Goal: Contribute content

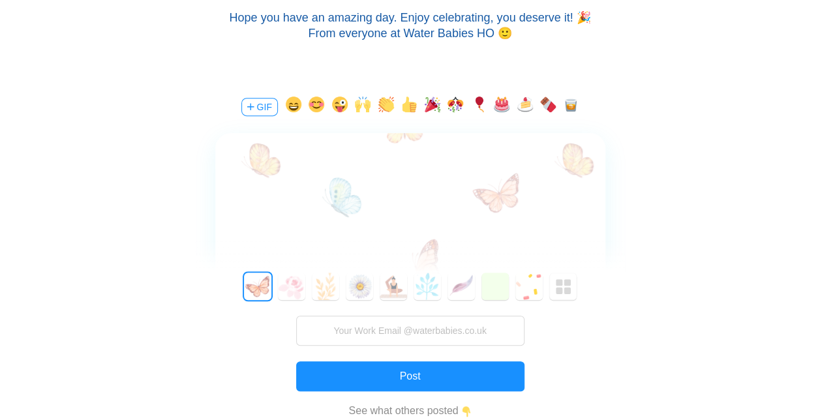
scroll to position [241, 0]
click at [391, 289] on button "4" at bounding box center [392, 286] width 27 height 27
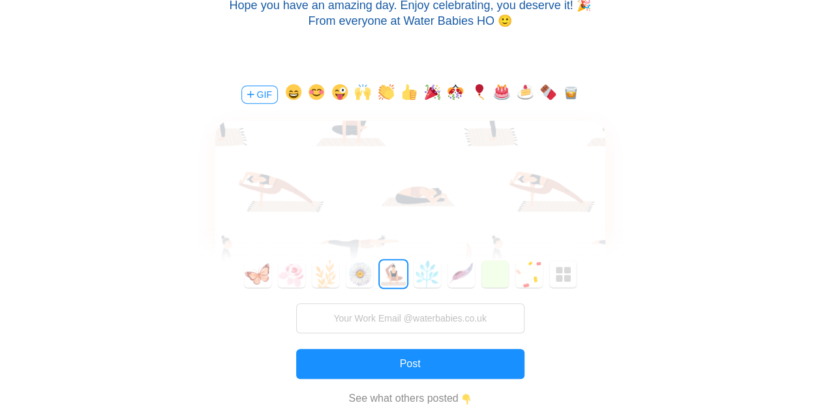
scroll to position [254, 0]
click at [498, 168] on div at bounding box center [410, 159] width 390 height 76
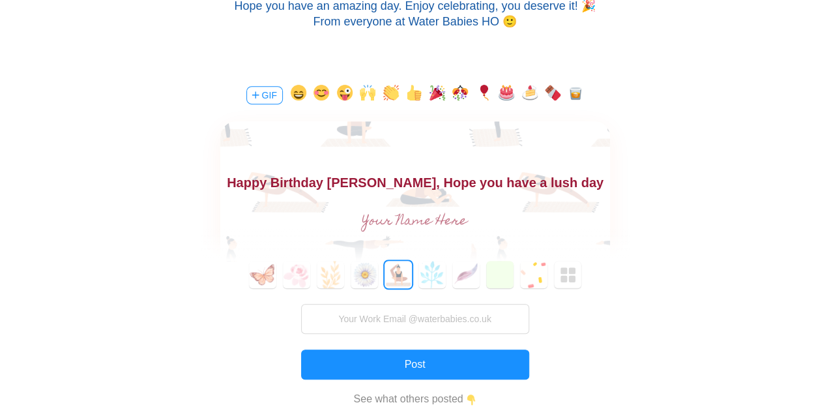
scroll to position [19, 0]
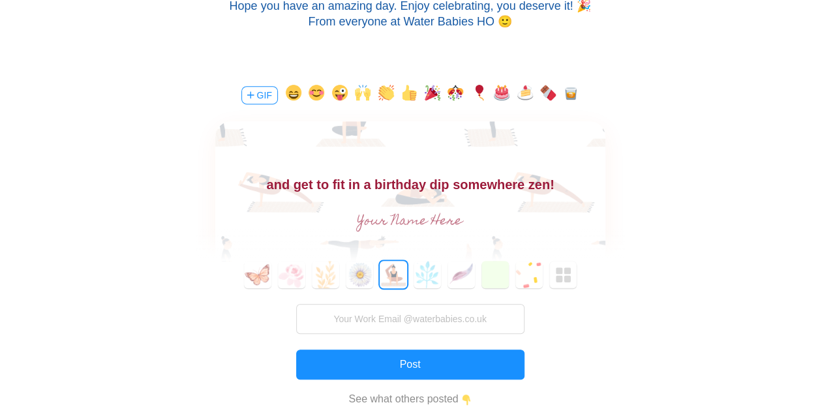
click at [258, 98] on button "GIF" at bounding box center [259, 95] width 37 height 18
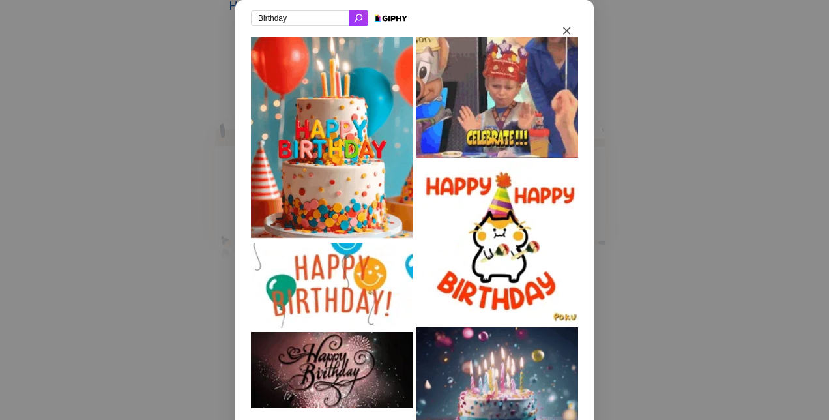
drag, startPoint x: 281, startPoint y: 17, endPoint x: 210, endPoint y: 13, distance: 71.2
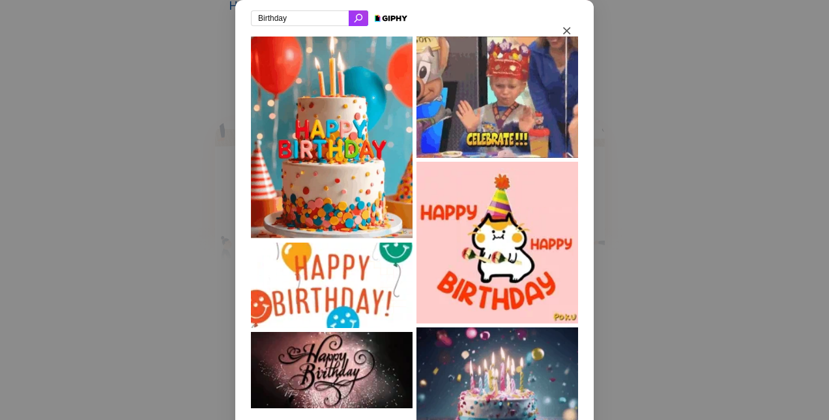
click at [210, 13] on div "Birthday" at bounding box center [414, 210] width 829 height 420
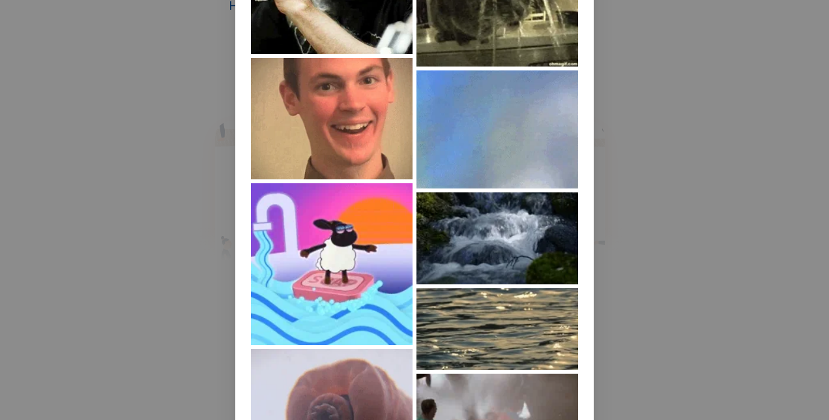
scroll to position [0, 0]
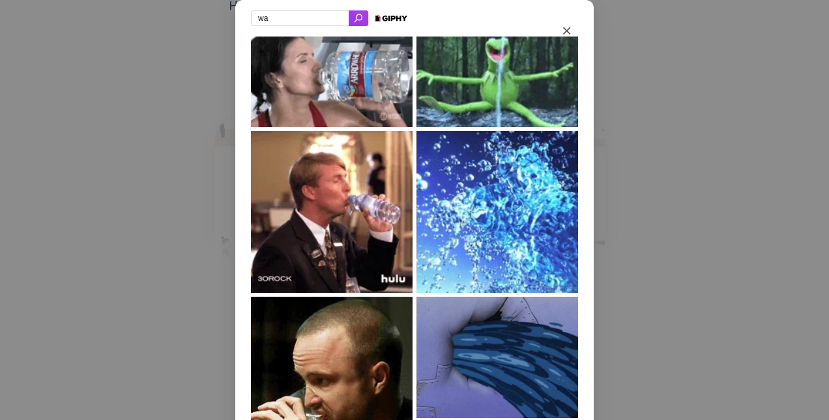
type input "w"
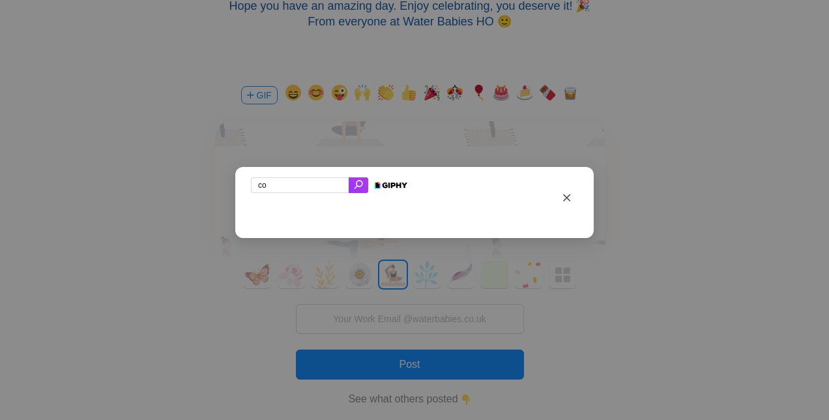
type input "c"
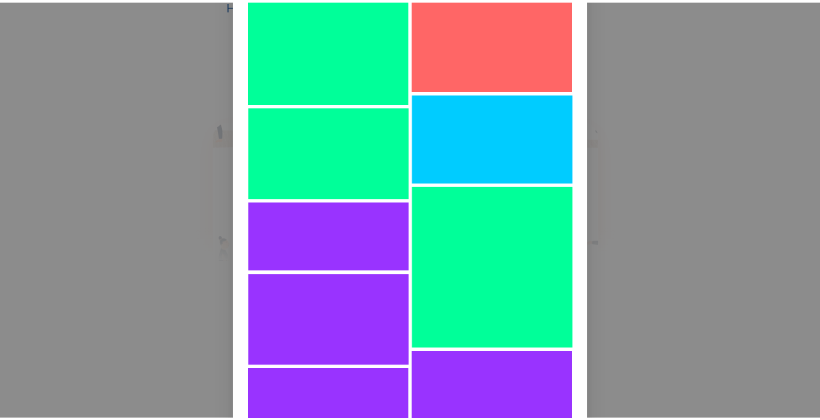
scroll to position [7898, 0]
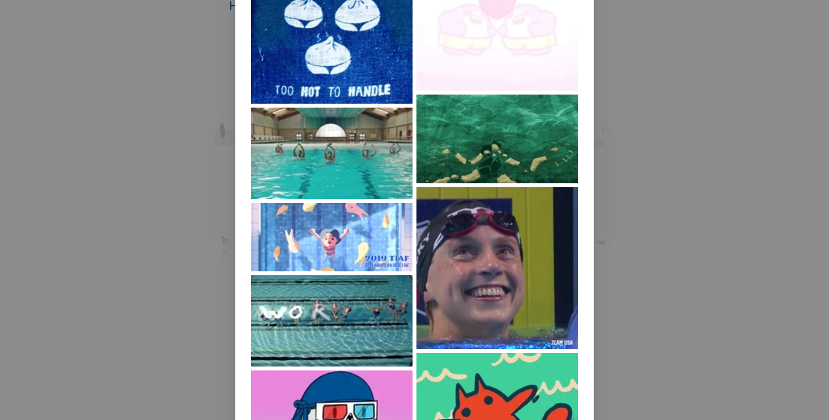
type input "swim"
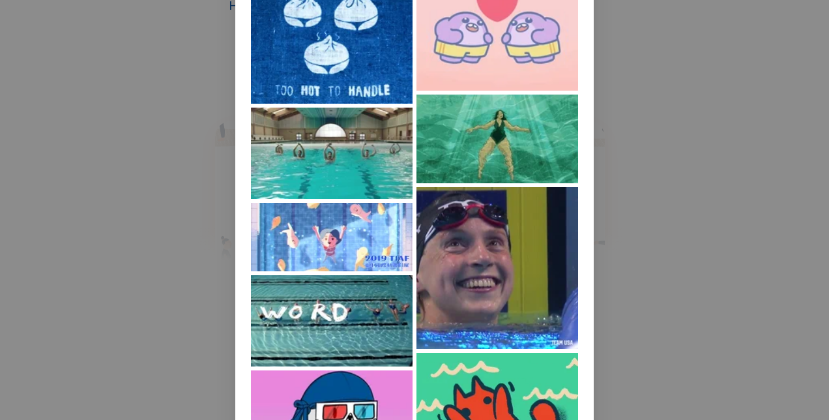
click at [496, 158] on img at bounding box center [498, 139] width 162 height 89
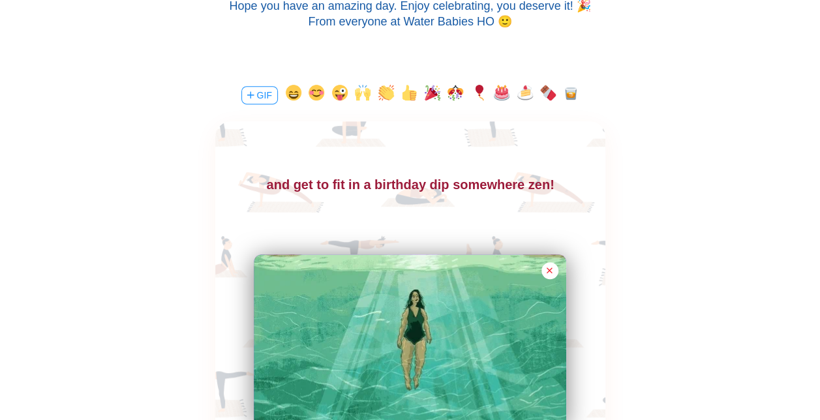
click at [0, 0] on input "text" at bounding box center [0, 0] width 0 height 0
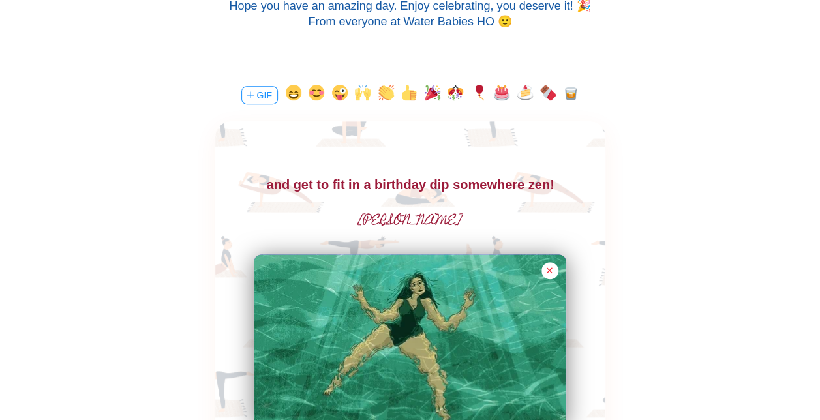
type input "[PERSON_NAME]"
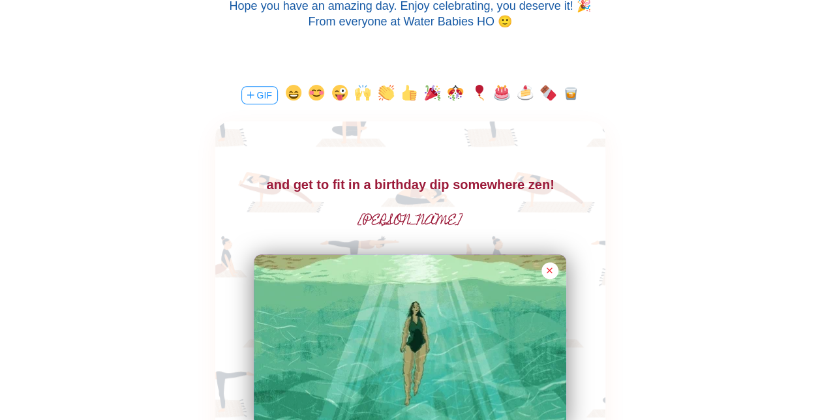
click at [518, 186] on body "Happy Birthday [PERSON_NAME], Hope you have a lush day and get to fit in a birt…" at bounding box center [410, 174] width 390 height 42
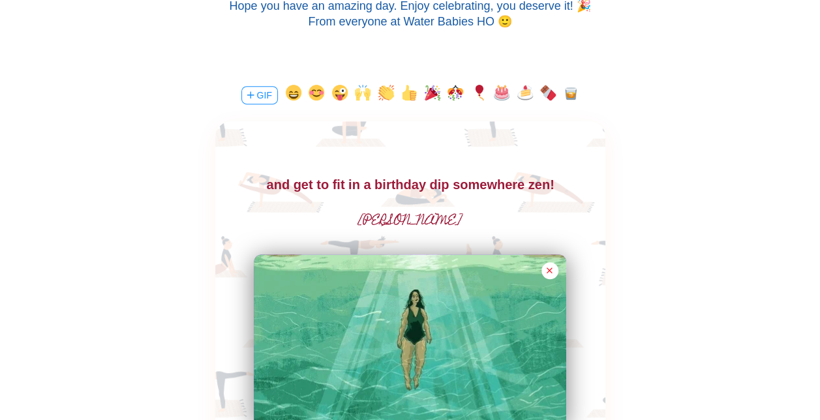
click at [499, 91] on button "button" at bounding box center [502, 95] width 16 height 21
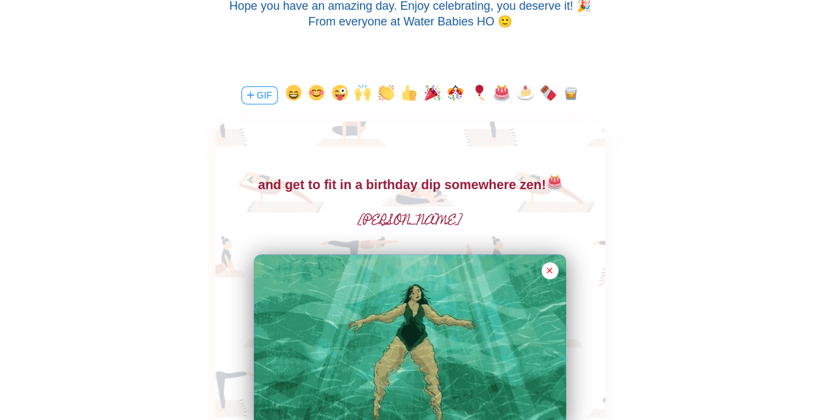
click at [526, 93] on button "button" at bounding box center [525, 95] width 16 height 21
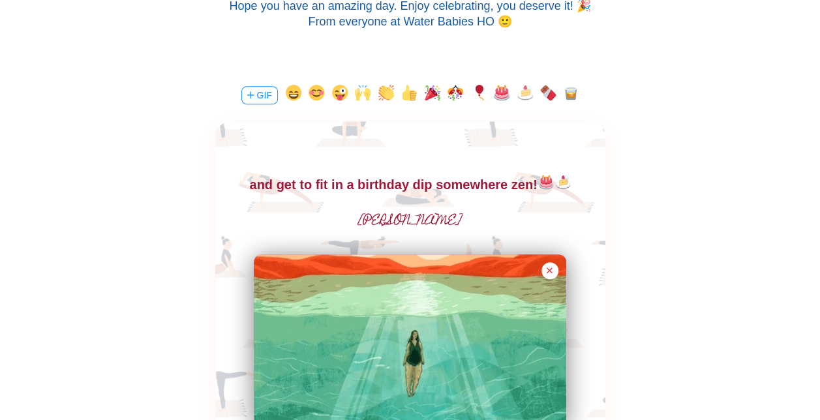
scroll to position [21, 0]
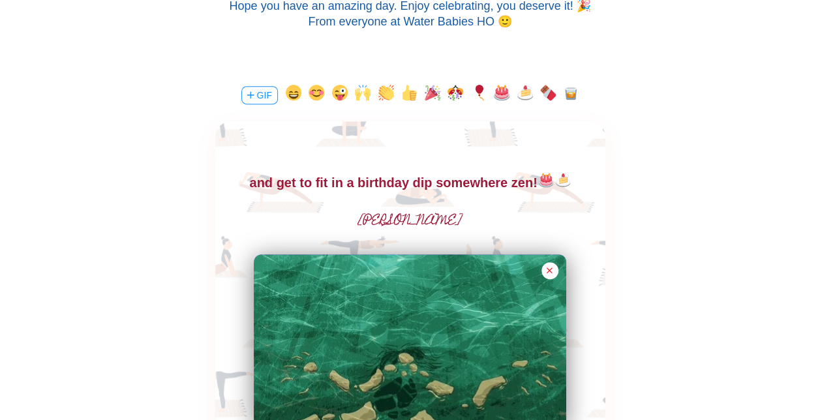
click at [430, 91] on button "button" at bounding box center [432, 95] width 16 height 21
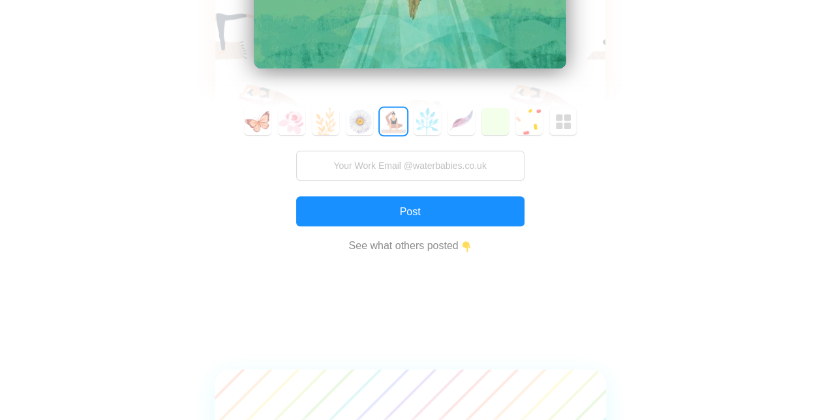
scroll to position [612, 0]
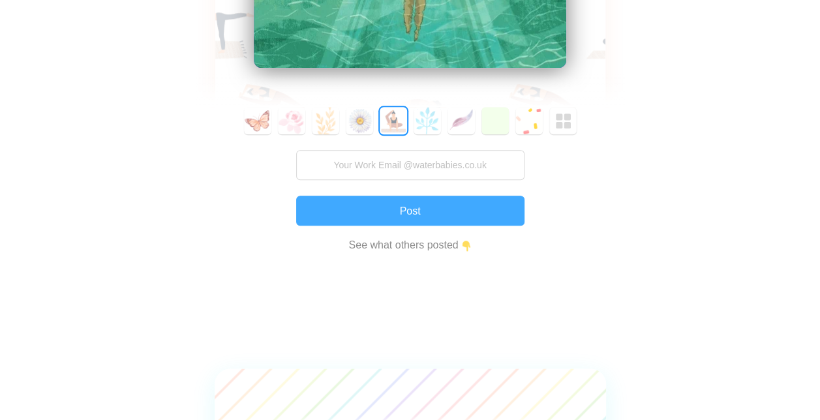
click at [0, 0] on button "Post" at bounding box center [0, 0] width 0 height 0
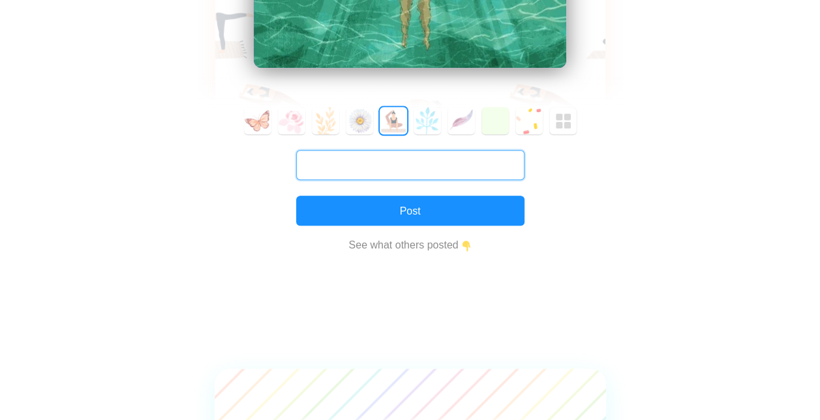
click at [0, 0] on input "text" at bounding box center [0, 0] width 0 height 0
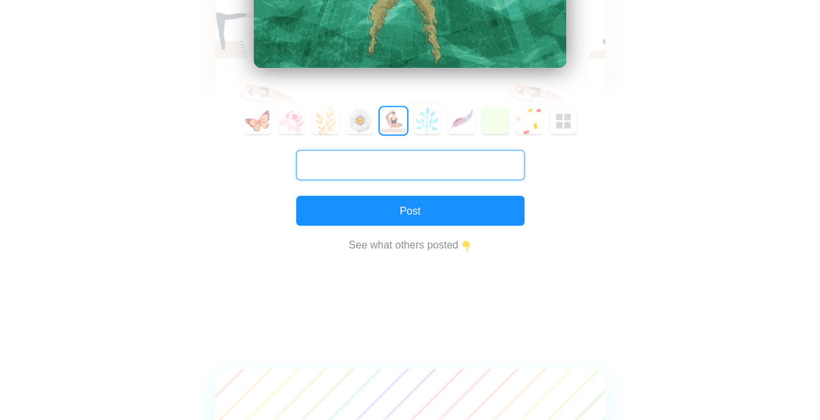
type input "[PERSON_NAME][EMAIL_ADDRESS][PERSON_NAME][DOMAIN_NAME]"
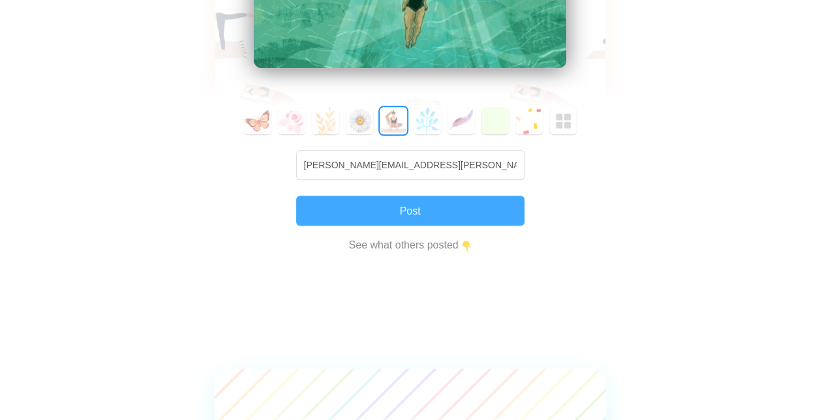
click at [0, 0] on button "Post" at bounding box center [0, 0] width 0 height 0
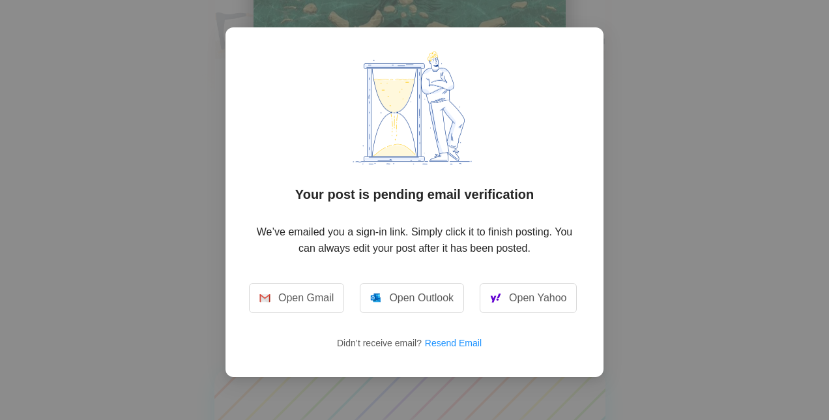
click at [696, 249] on div "Your post is pending email verification We’ve emailed you a sign-in link. Simpl…" at bounding box center [414, 210] width 829 height 420
